Goal: Check status: Check status

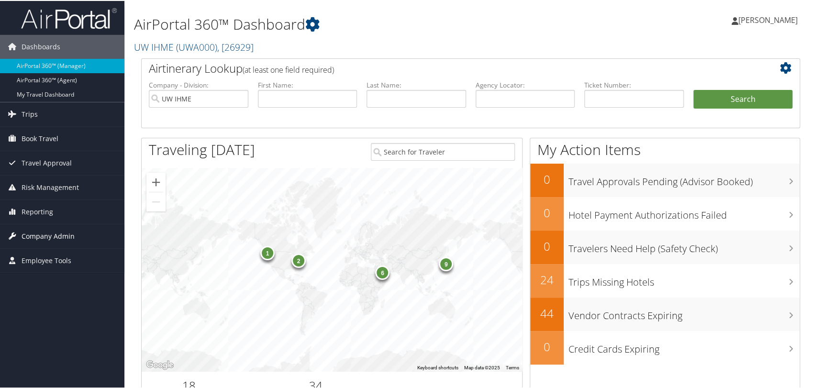
click at [57, 230] on span "Company Admin" at bounding box center [48, 235] width 53 height 24
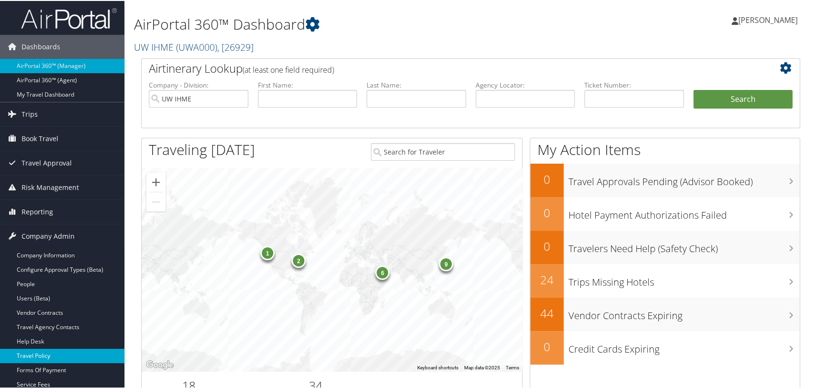
click at [46, 350] on link "Travel Policy" at bounding box center [62, 355] width 124 height 14
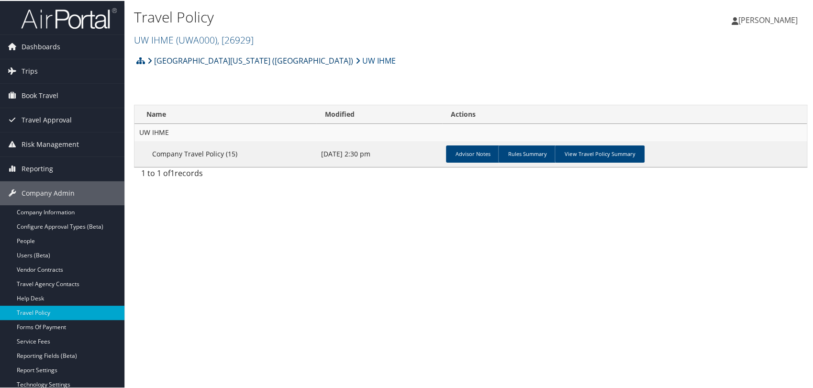
click at [185, 59] on link "[GEOGRAPHIC_DATA][US_STATE] ([GEOGRAPHIC_DATA])" at bounding box center [250, 59] width 206 height 19
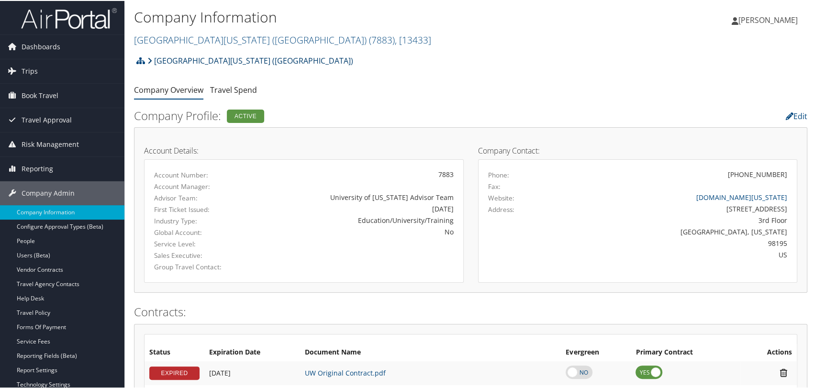
click at [185, 59] on link "University of Washington (UW)" at bounding box center [250, 59] width 206 height 19
click at [222, 39] on link "University of Washington (UW) ( 7883 ) , [ 13433 ]" at bounding box center [282, 39] width 297 height 13
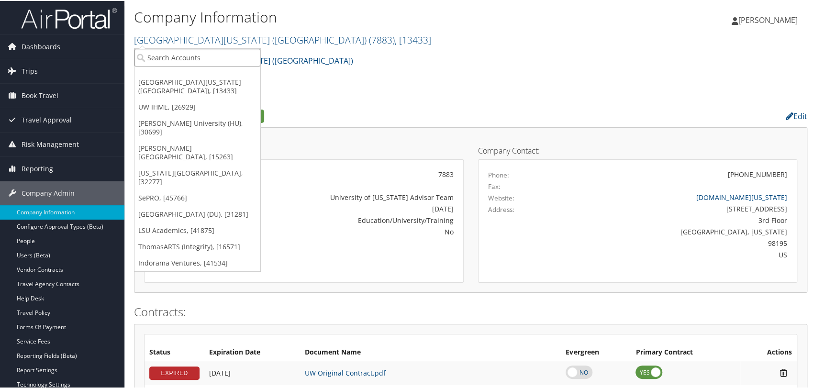
click at [230, 59] on input "search" at bounding box center [197, 57] width 126 height 18
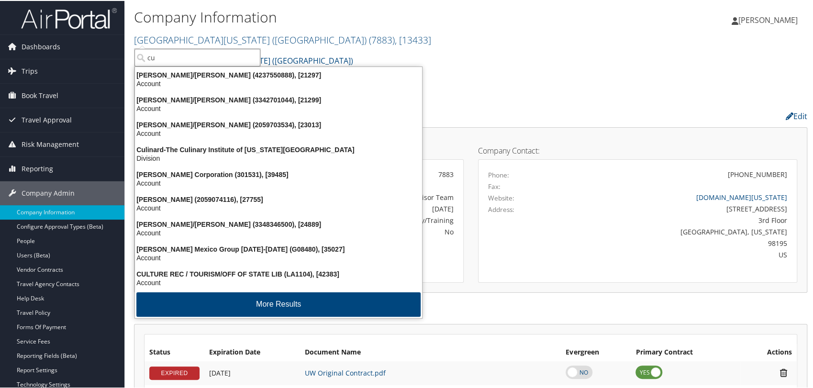
type input "cu"
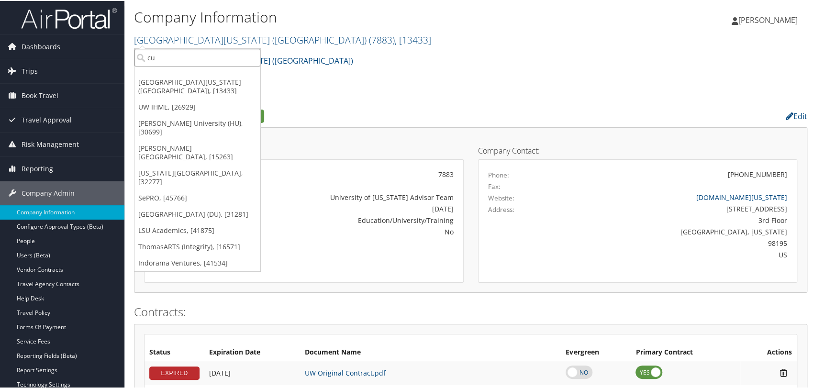
click at [166, 59] on input "cu" at bounding box center [197, 57] width 126 height 18
click at [166, 59] on input "search" at bounding box center [197, 57] width 126 height 18
paste input "5251"
type input "5251"
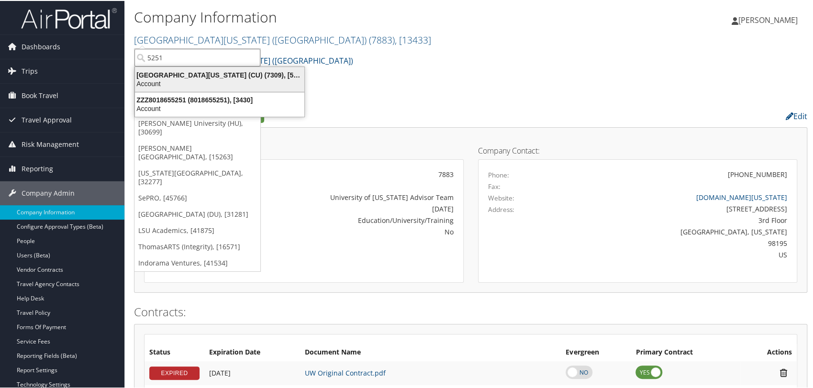
click at [213, 83] on div "Account" at bounding box center [219, 82] width 181 height 9
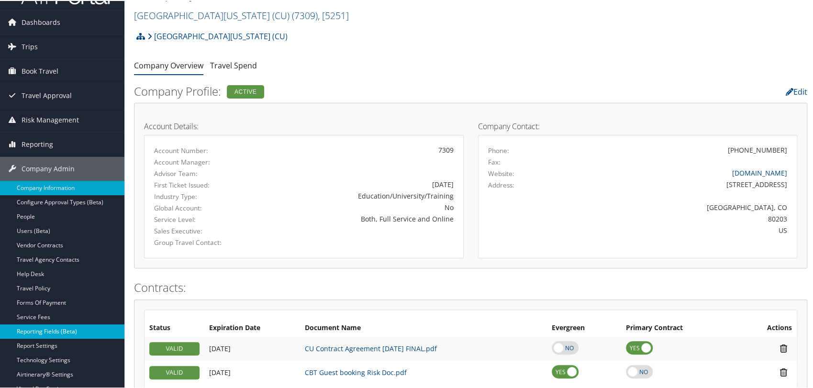
scroll to position [106, 0]
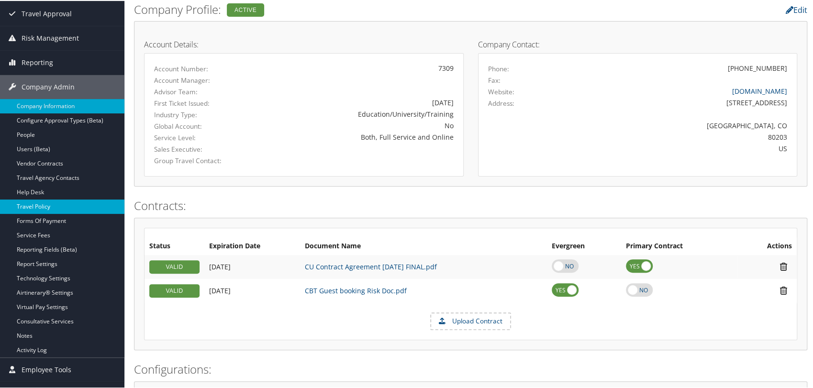
click at [35, 203] on link "Travel Policy" at bounding box center [62, 206] width 124 height 14
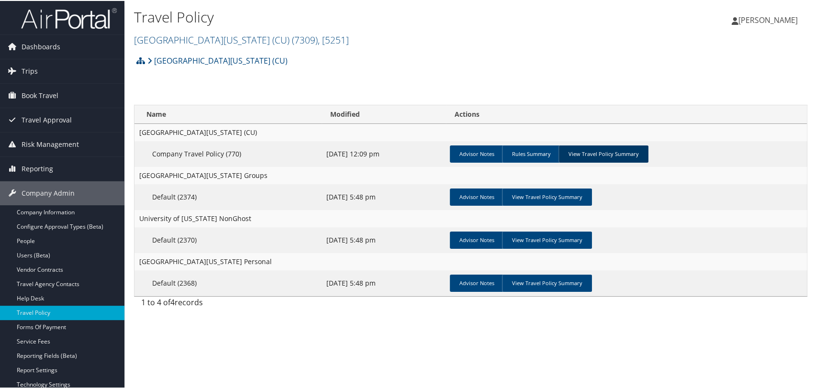
click at [618, 154] on link "View Travel Policy Summary" at bounding box center [603, 152] width 90 height 17
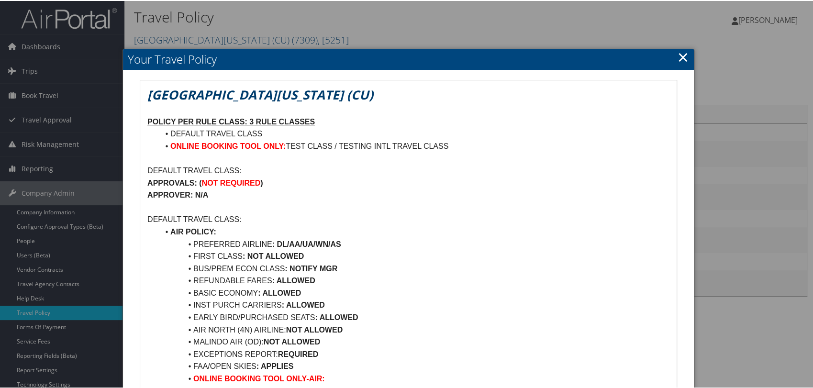
click at [682, 55] on link "×" at bounding box center [682, 55] width 11 height 19
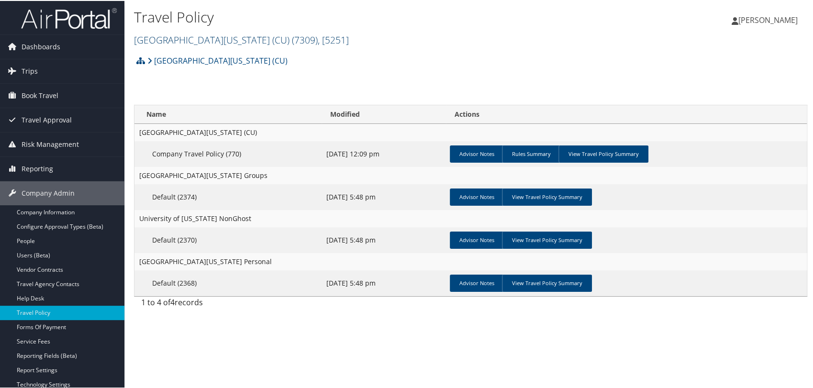
click at [222, 35] on link "University of Colorado (CU) ( 7309 ) , [ 5251 ]" at bounding box center [241, 39] width 215 height 13
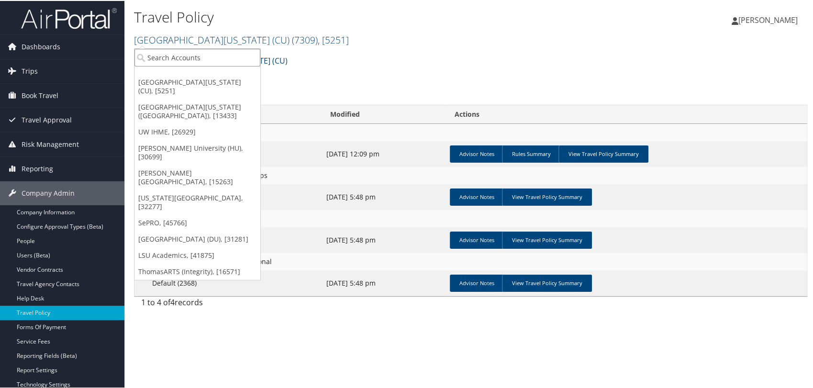
click at [244, 57] on input "search" at bounding box center [197, 57] width 126 height 18
type input "biocryst"
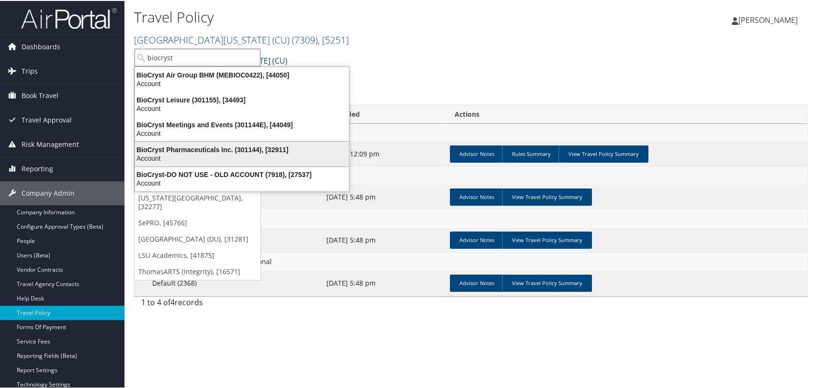
click at [223, 156] on div "Account" at bounding box center [241, 157] width 225 height 9
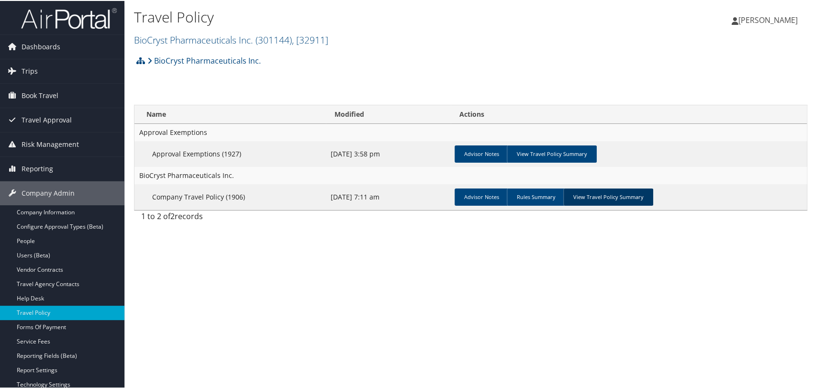
click at [598, 199] on link "View Travel Policy Summary" at bounding box center [608, 196] width 90 height 17
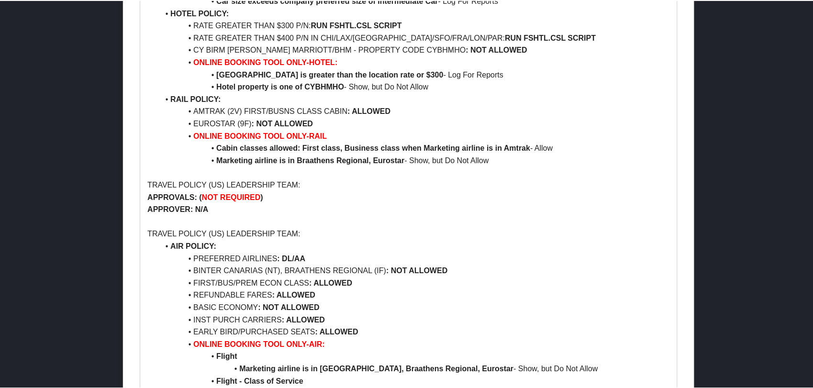
scroll to position [623, 0]
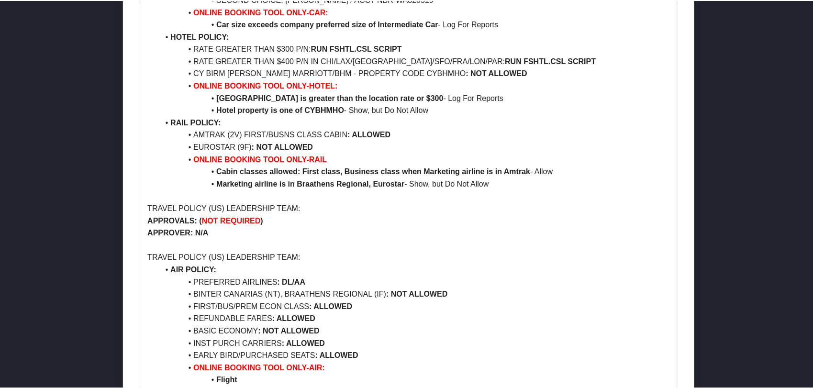
click at [720, 113] on div at bounding box center [408, 194] width 817 height 388
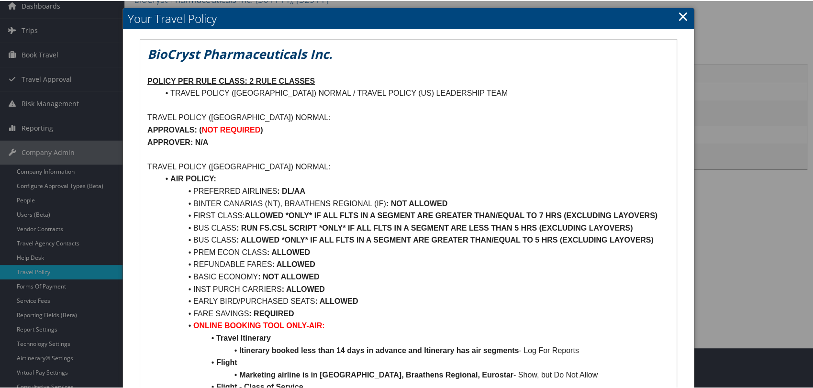
scroll to position [0, 0]
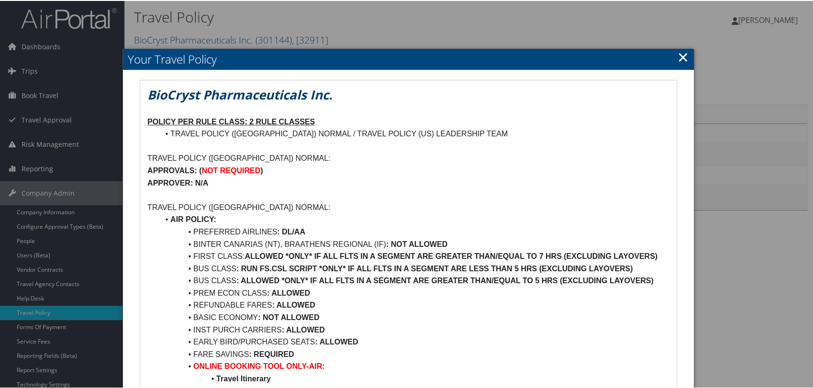
click at [684, 55] on link "×" at bounding box center [682, 55] width 11 height 19
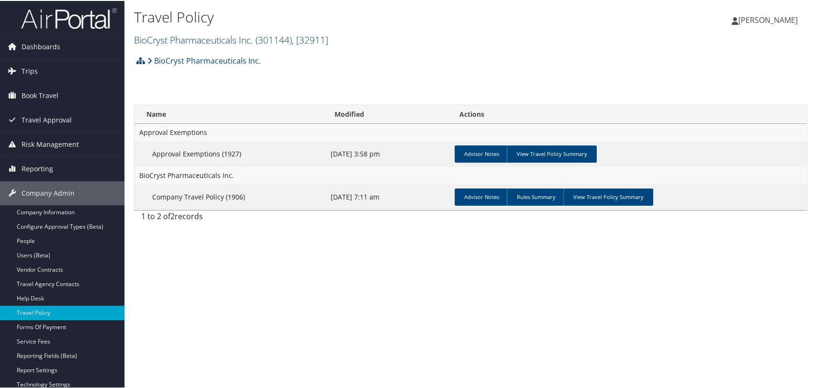
click at [157, 34] on link "BioCryst Pharmaceuticals Inc. ( 301144 ) , [ 32911 ]" at bounding box center [231, 39] width 194 height 13
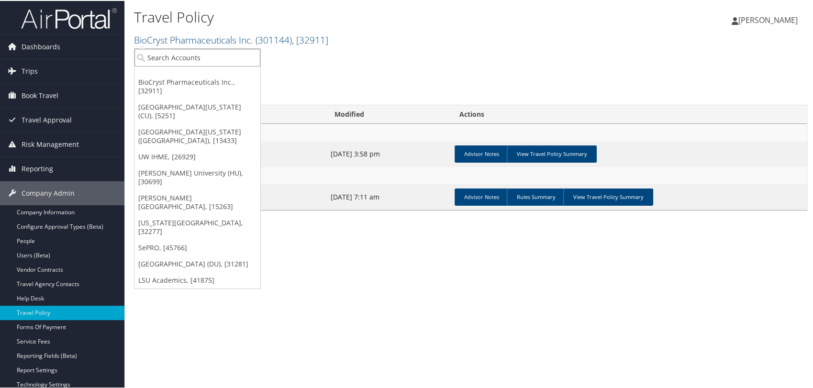
click at [191, 58] on input "search" at bounding box center [197, 57] width 126 height 18
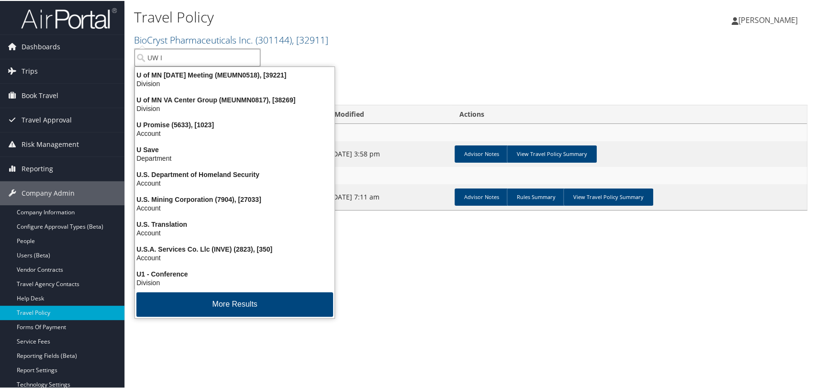
type input "UW IH"
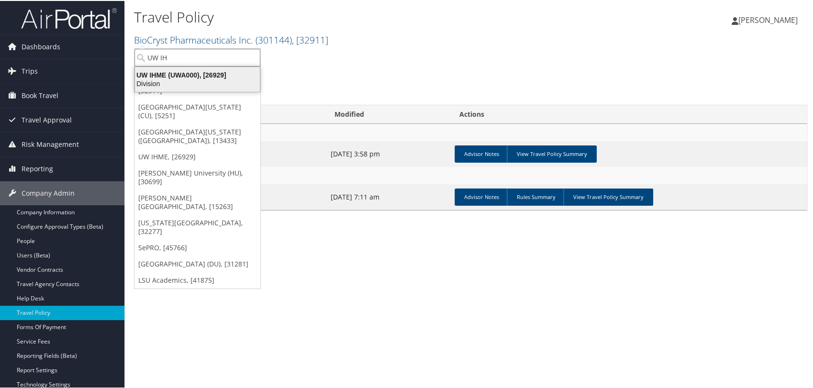
click at [182, 77] on div "UW IHME (UWA000), [26929]" at bounding box center [197, 74] width 136 height 9
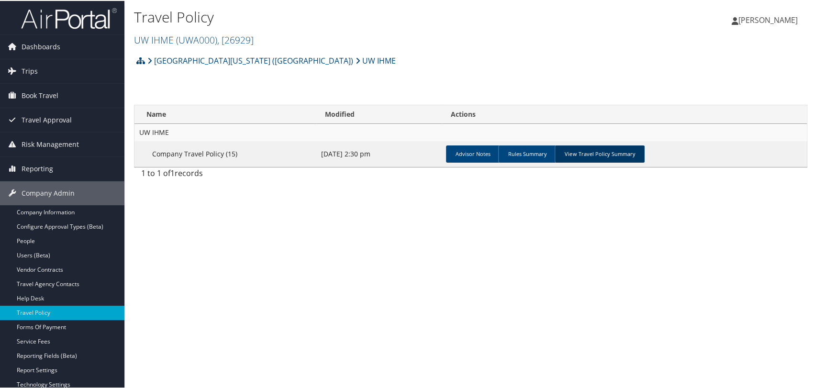
click at [600, 156] on link "View Travel Policy Summary" at bounding box center [599, 152] width 90 height 17
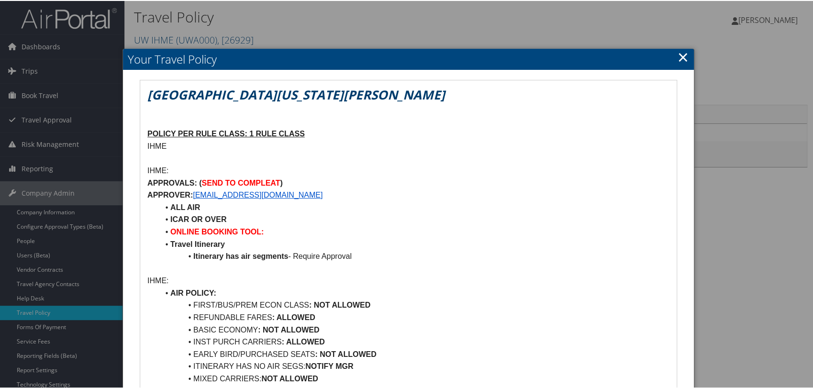
click at [677, 55] on link "×" at bounding box center [682, 55] width 11 height 19
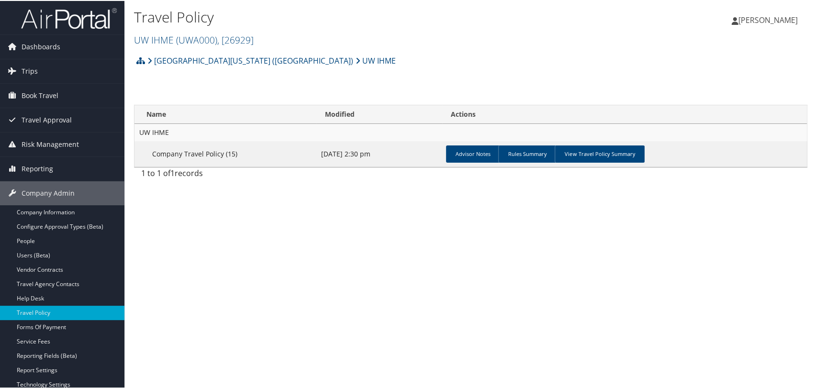
click at [425, 303] on div "Travel Policy UW IHME ( UWA000 ) , [ 26929 ] UW IHME BioCryst Pharmaceuticals I…" at bounding box center [470, 194] width 692 height 388
click at [210, 40] on span "( UWA000 )" at bounding box center [196, 39] width 41 height 13
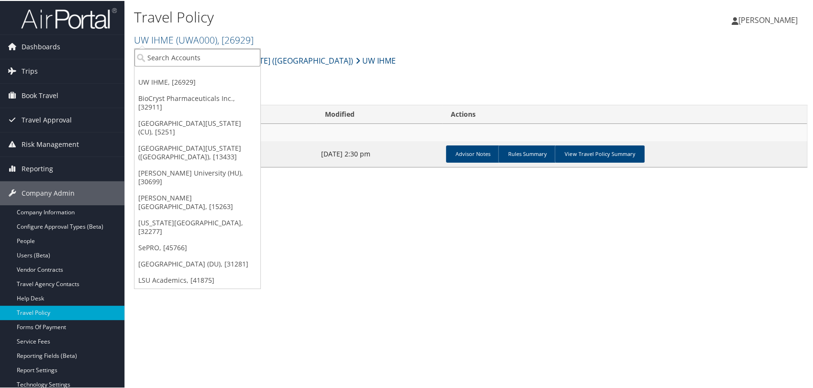
click at [201, 56] on input "search" at bounding box center [197, 57] width 126 height 18
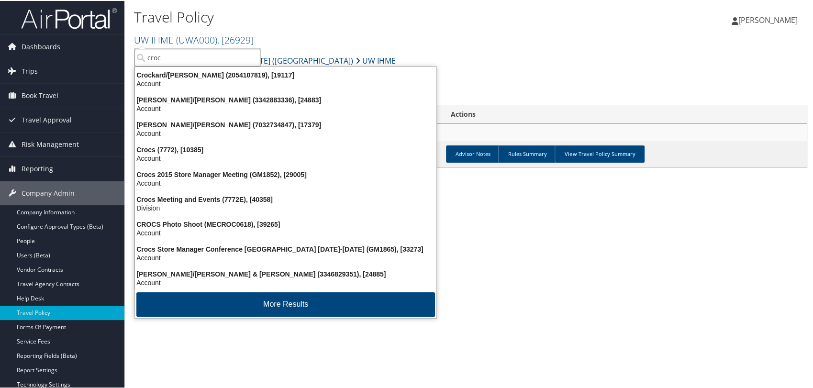
type input "crocs"
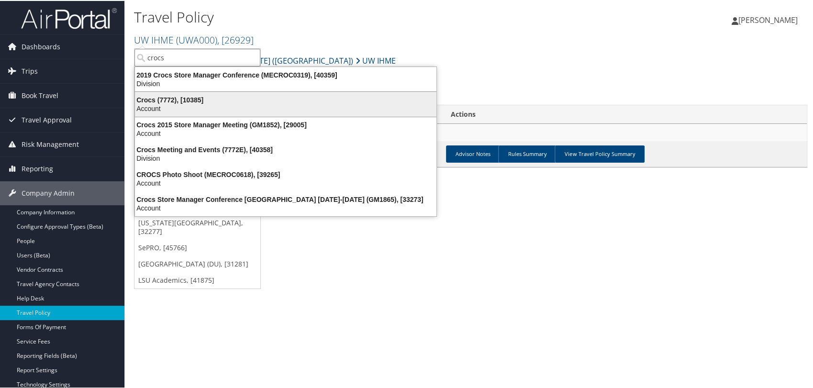
click at [179, 106] on div "Account" at bounding box center [285, 107] width 313 height 9
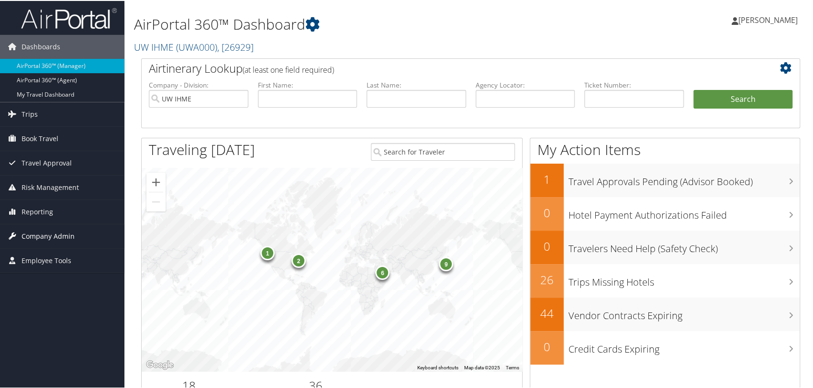
click at [33, 238] on span "Company Admin" at bounding box center [48, 235] width 53 height 24
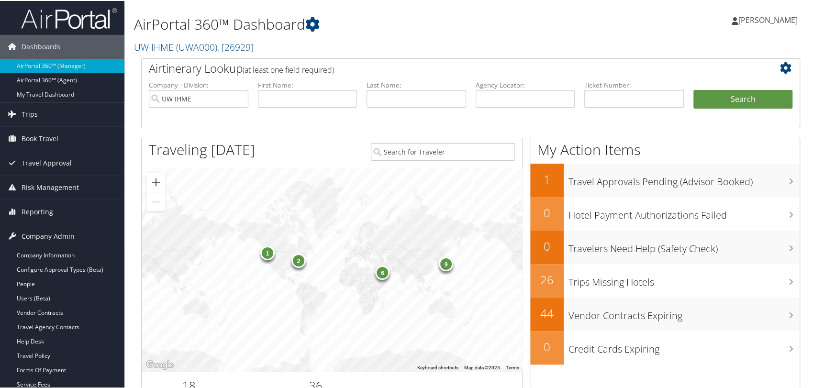
click at [70, 26] on img at bounding box center [69, 17] width 96 height 22
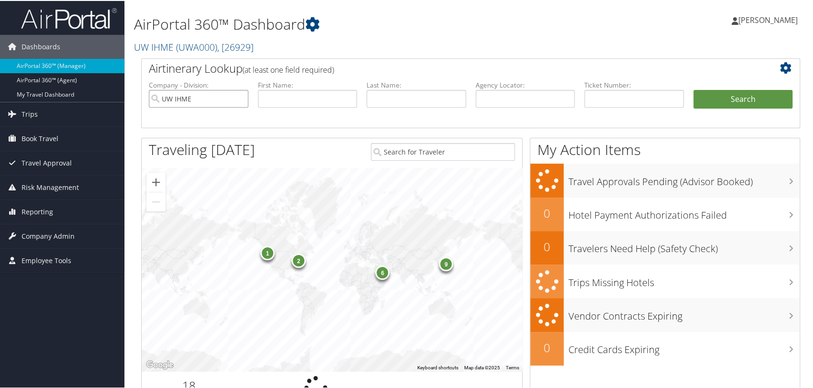
click at [240, 97] on input "UW IHME" at bounding box center [198, 98] width 99 height 18
click at [522, 98] on input "text" at bounding box center [524, 98] width 99 height 18
paste input "DKVG03"
type input "DKVG03"
click at [693, 89] on button "Search" at bounding box center [742, 98] width 99 height 19
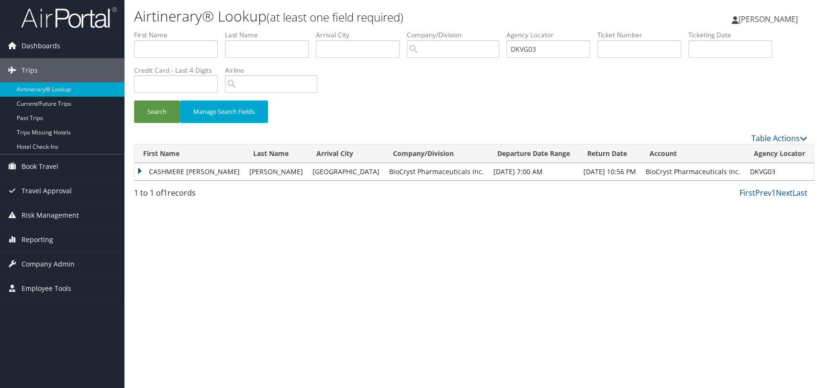
click at [140, 171] on td "CASHMERE [PERSON_NAME]" at bounding box center [189, 171] width 110 height 17
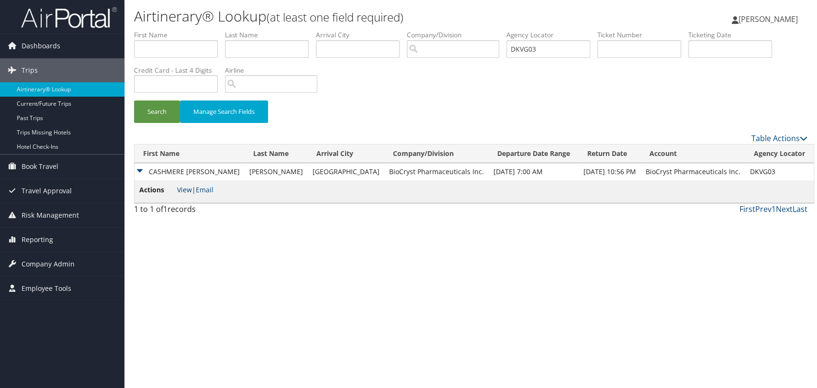
click at [187, 188] on link "View" at bounding box center [184, 189] width 15 height 9
click at [561, 47] on input "DKVG03" at bounding box center [548, 49] width 84 height 18
paste input "LLD5J"
type input "DLLD5J"
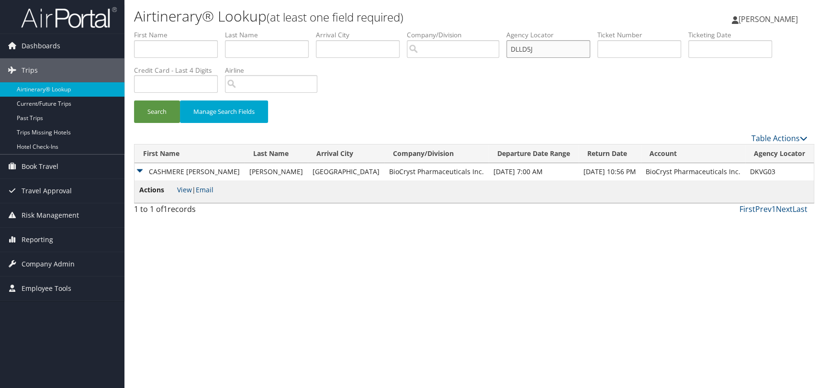
click at [134, 100] on button "Search" at bounding box center [157, 111] width 46 height 22
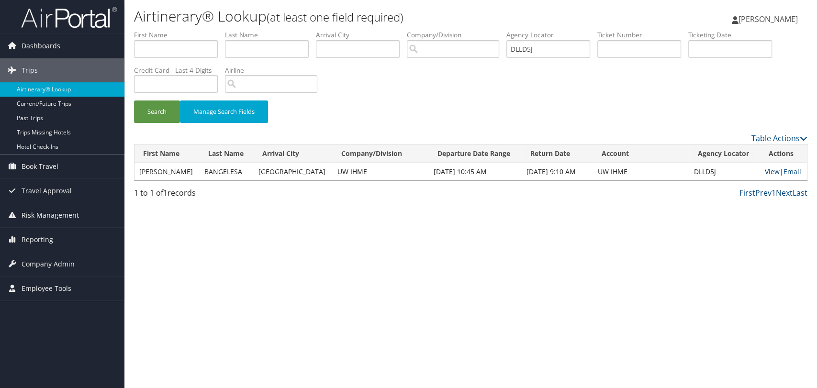
click at [767, 171] on link "View" at bounding box center [771, 171] width 15 height 9
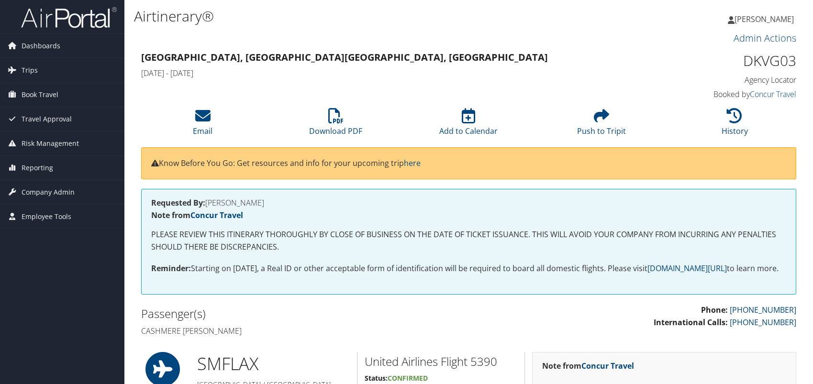
scroll to position [106, 0]
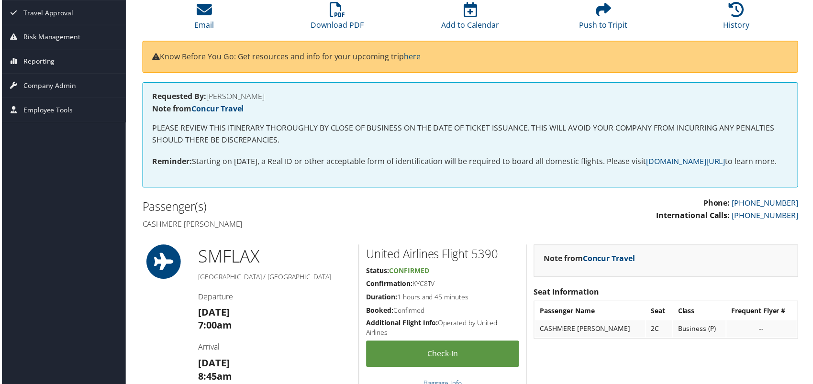
drag, startPoint x: 141, startPoint y: 238, endPoint x: 237, endPoint y: 238, distance: 96.1
click at [237, 230] on h4 "Cashmere [PERSON_NAME]" at bounding box center [302, 225] width 322 height 11
copy h4 "Cashmere [PERSON_NAME]"
click at [339, 16] on icon at bounding box center [336, 9] width 15 height 15
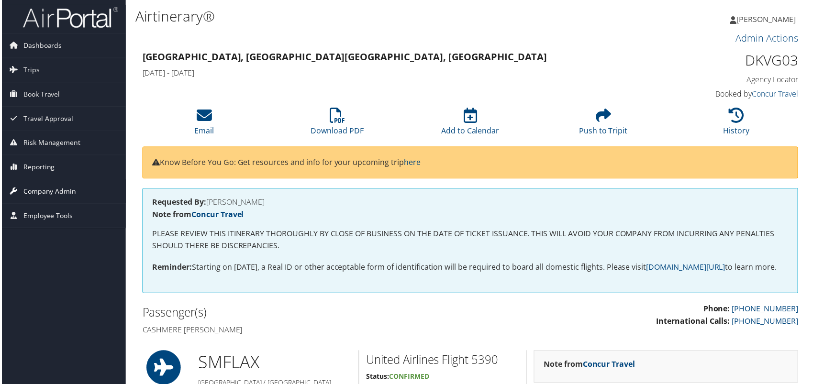
click at [56, 191] on span "Company Admin" at bounding box center [48, 192] width 53 height 24
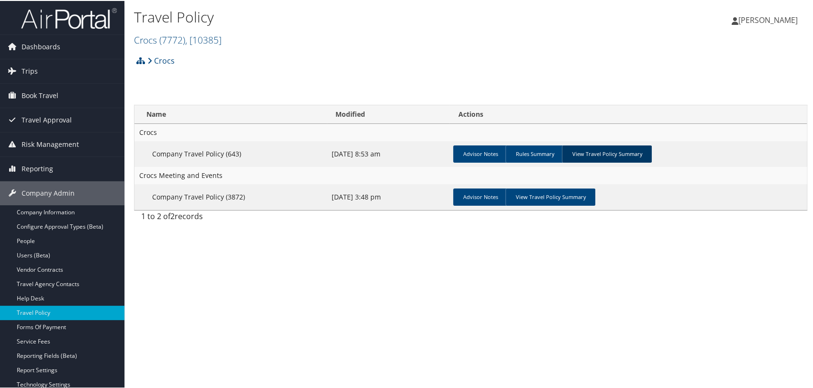
click at [594, 150] on link "View Travel Policy Summary" at bounding box center [607, 152] width 90 height 17
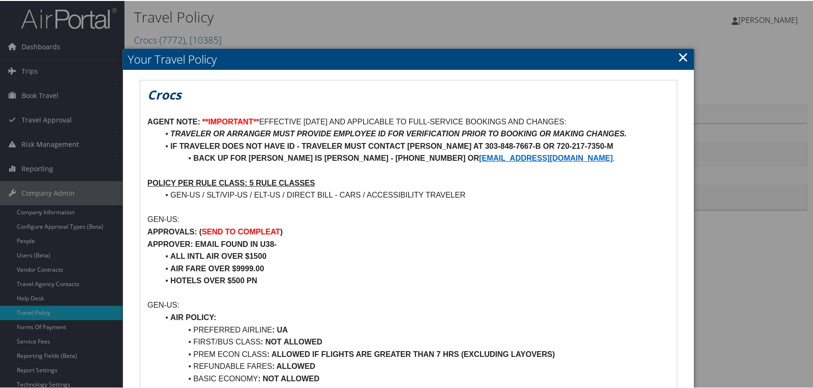
click at [683, 58] on link "×" at bounding box center [682, 55] width 11 height 19
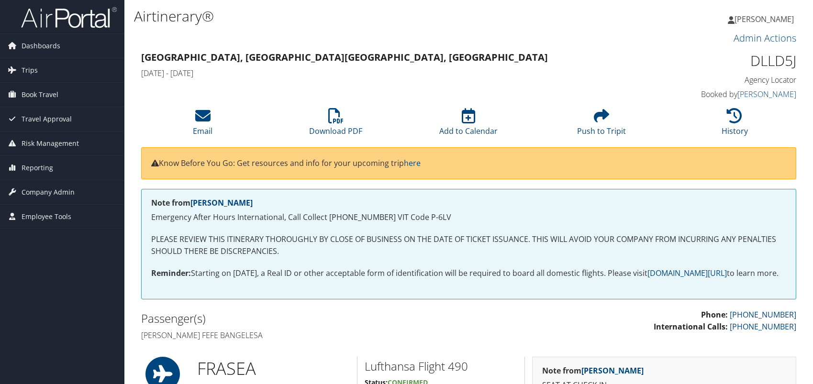
scroll to position [106, 0]
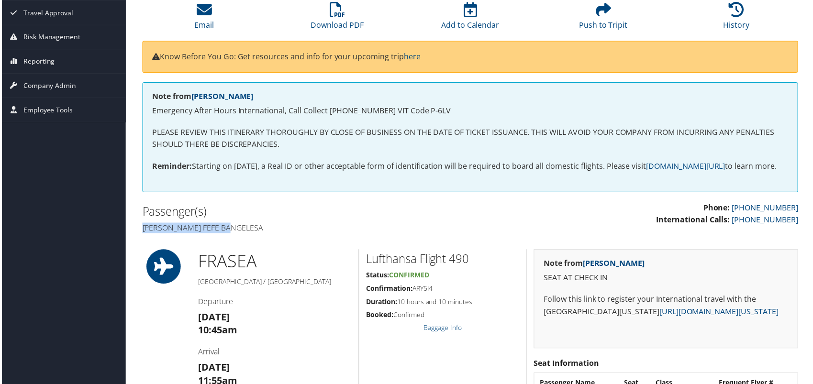
drag, startPoint x: 232, startPoint y: 241, endPoint x: 142, endPoint y: 244, distance: 90.0
click at [142, 234] on h4 "[PERSON_NAME] fefe Bangelesa" at bounding box center [302, 229] width 322 height 11
copy h4 "[PERSON_NAME] fefe Bangelesa"
click at [334, 12] on icon at bounding box center [336, 9] width 15 height 15
